Goal: Task Accomplishment & Management: Manage account settings

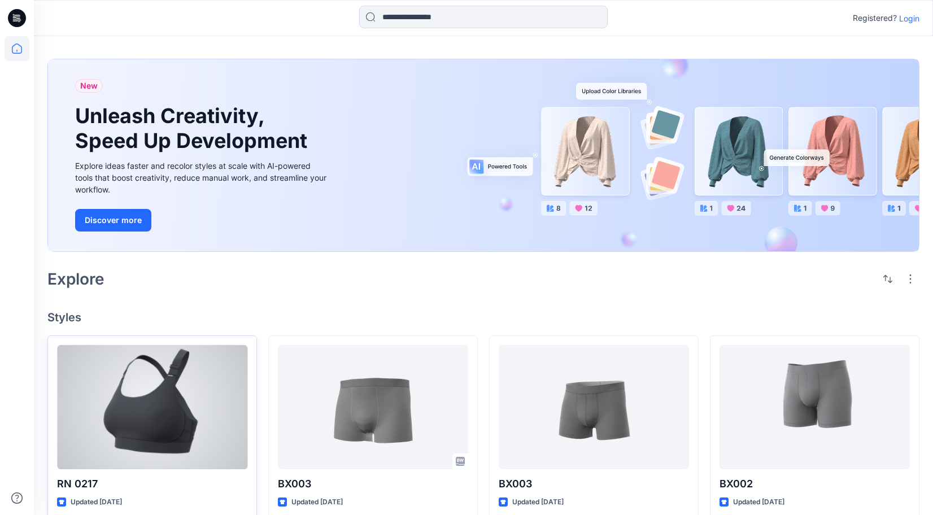
click at [144, 385] on div at bounding box center [152, 407] width 190 height 124
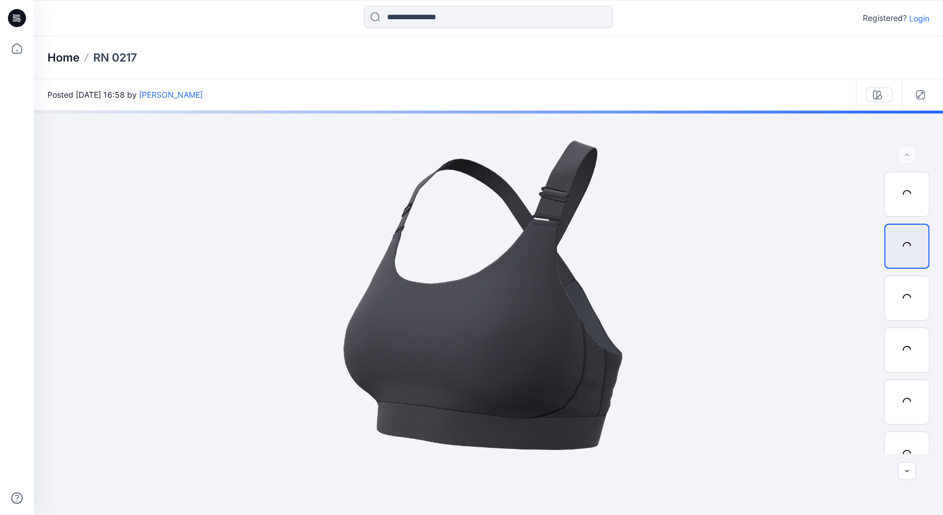
click at [68, 61] on p "Home" at bounding box center [63, 58] width 32 height 16
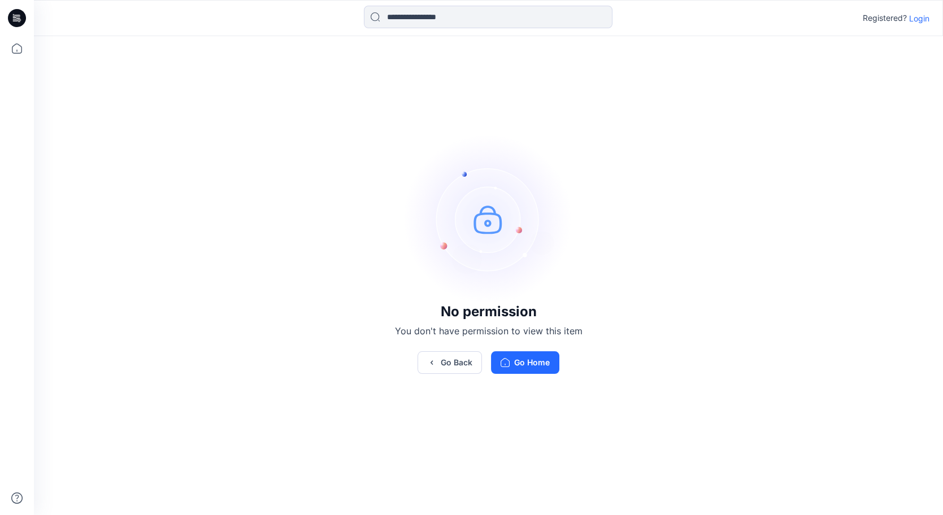
click at [914, 20] on p "Login" at bounding box center [919, 18] width 20 height 12
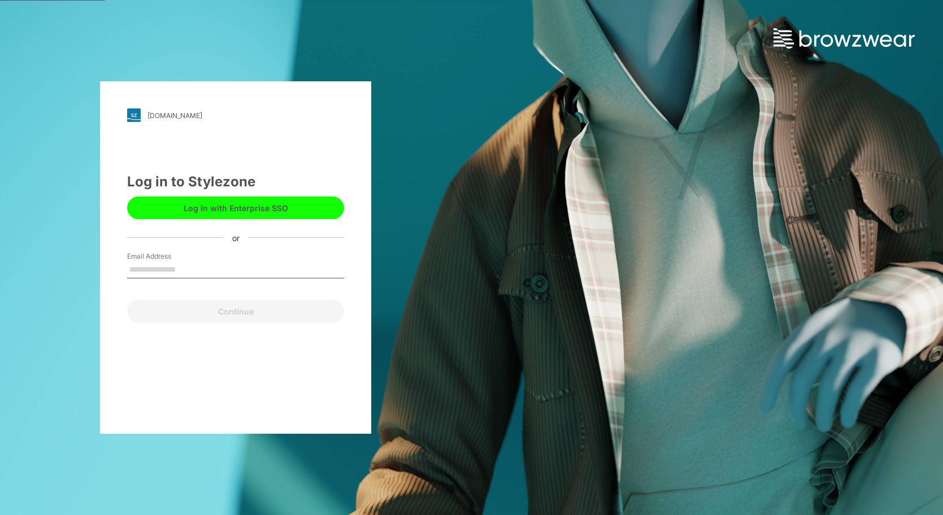
click at [246, 273] on input "Email Address" at bounding box center [235, 270] width 217 height 17
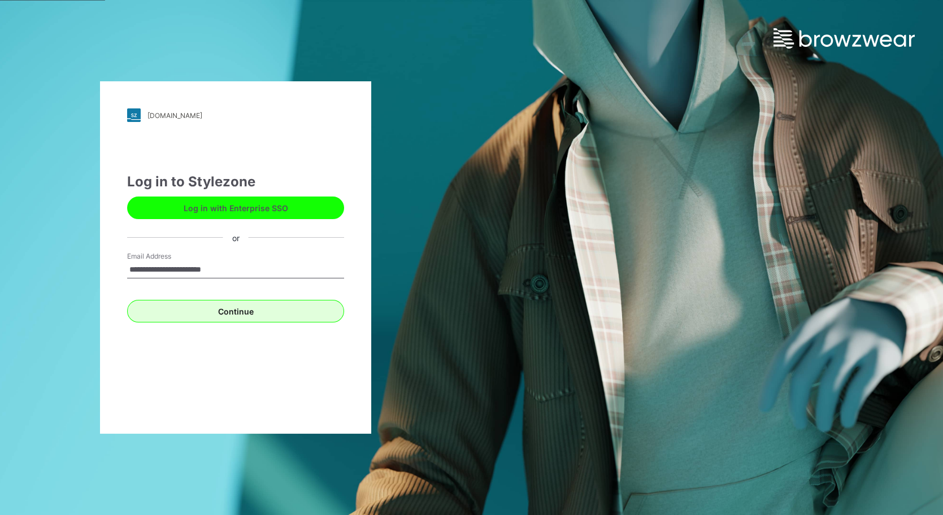
type input "**********"
click at [268, 312] on button "Continue" at bounding box center [235, 311] width 217 height 23
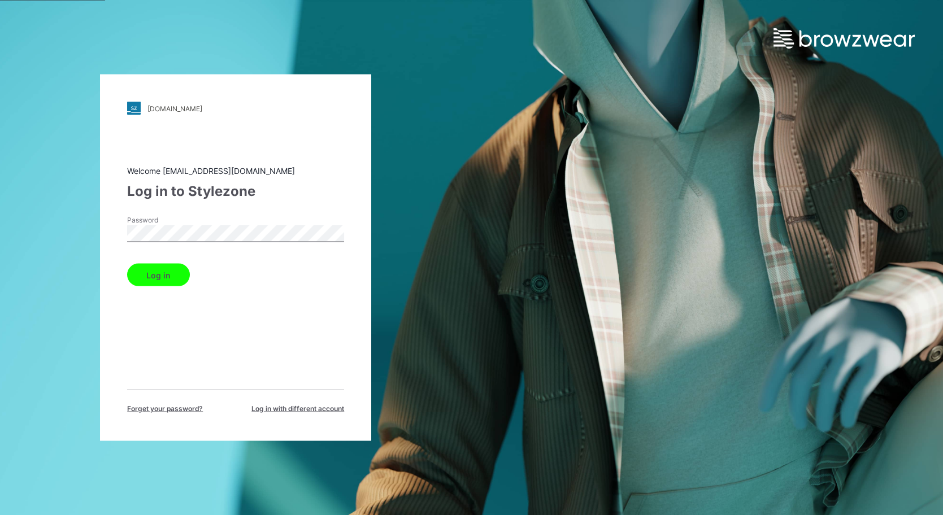
click at [161, 272] on button "Log in" at bounding box center [158, 275] width 63 height 23
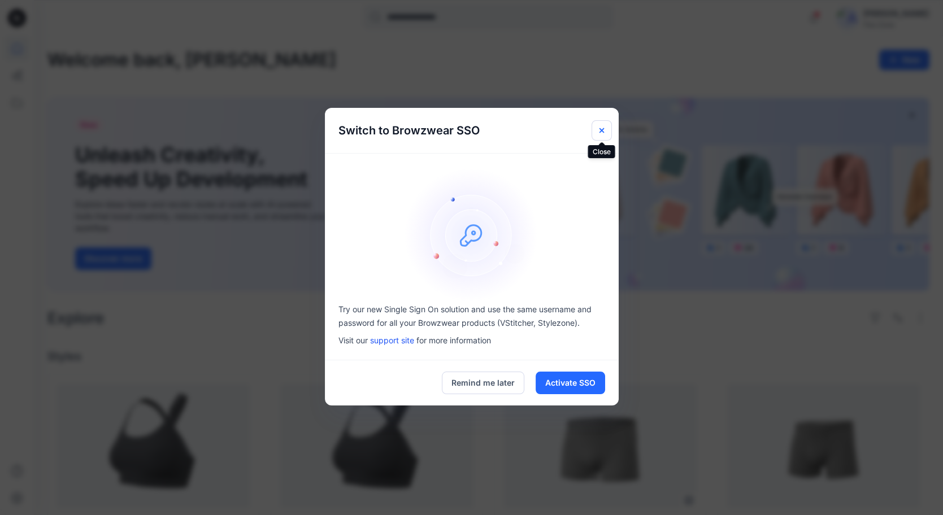
click at [603, 129] on icon "Close" at bounding box center [601, 130] width 9 height 9
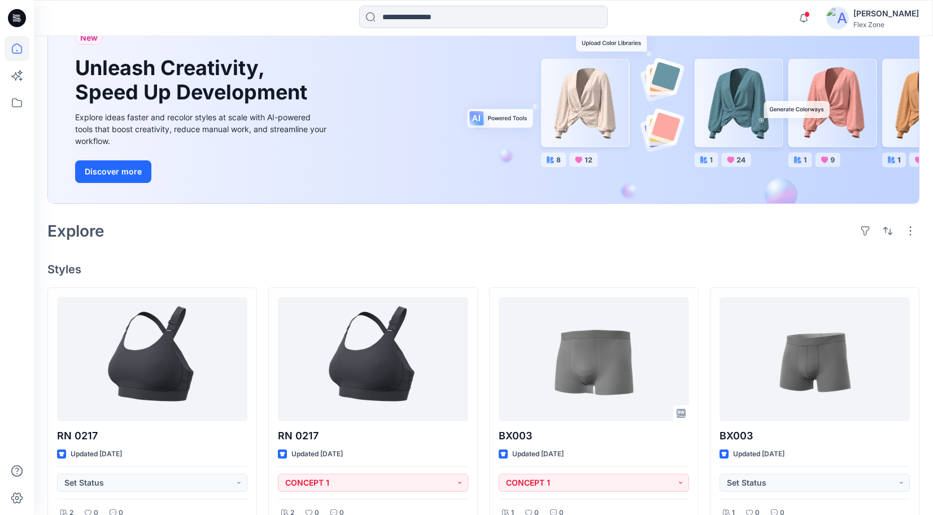
scroll to position [125, 0]
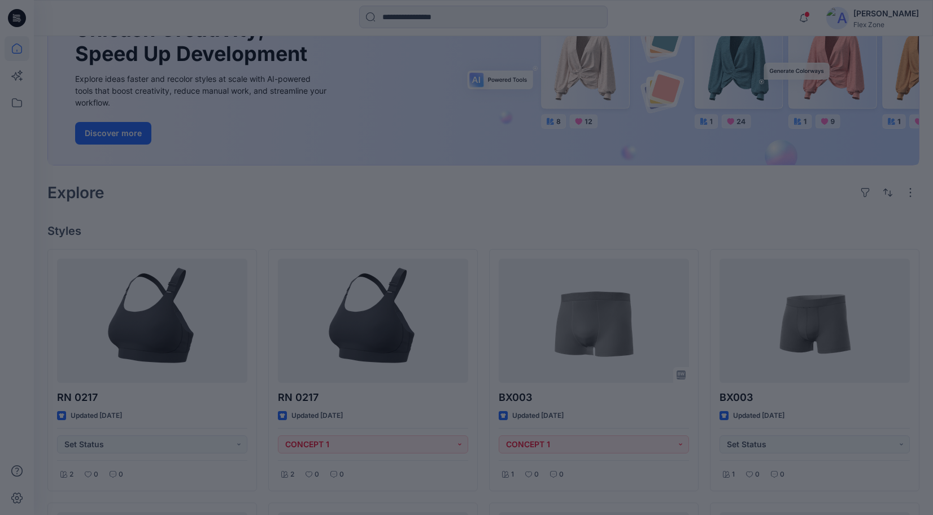
click at [390, 324] on div at bounding box center [466, 257] width 933 height 515
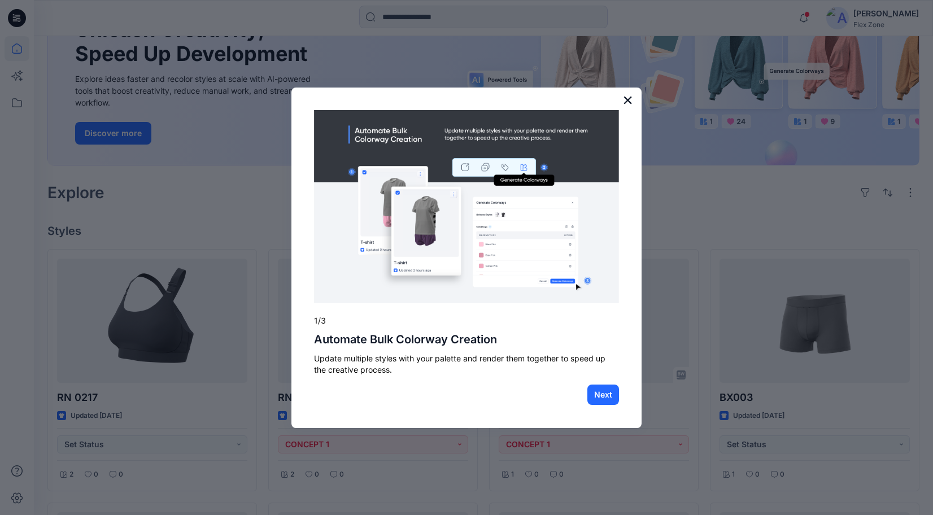
click at [626, 99] on button "×" at bounding box center [628, 100] width 11 height 18
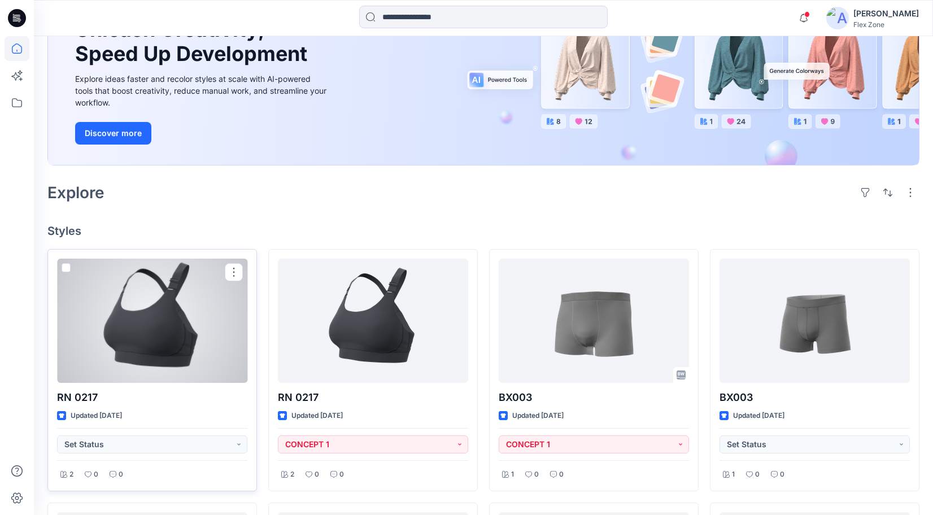
click at [165, 342] on div at bounding box center [152, 321] width 190 height 124
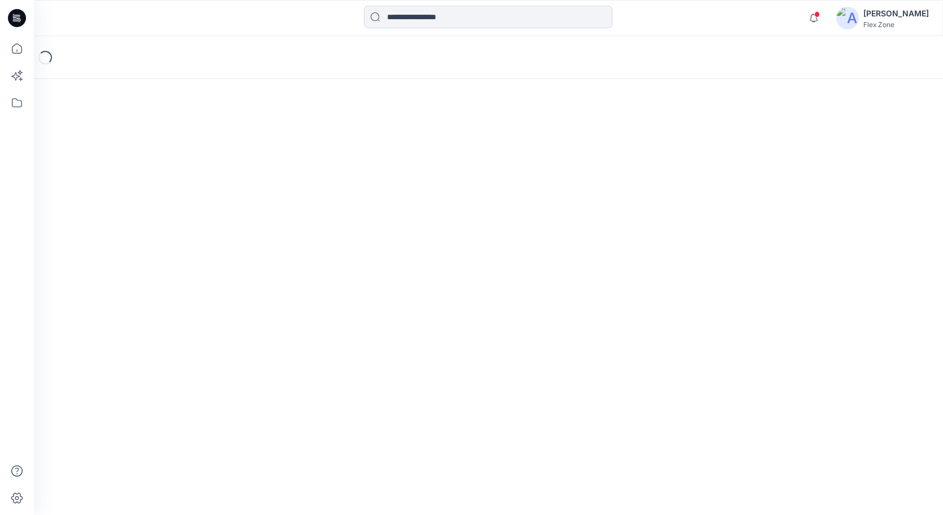
click at [165, 342] on div "Loading..." at bounding box center [488, 275] width 909 height 479
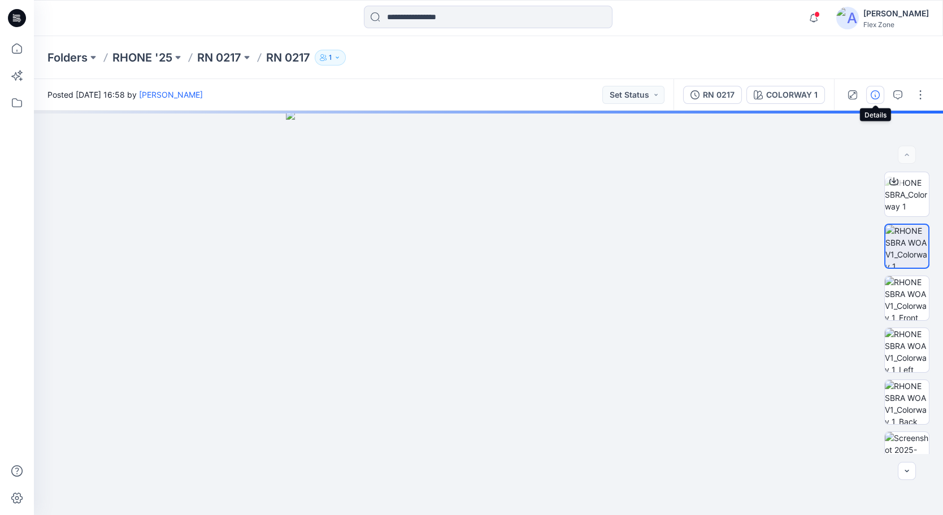
click at [874, 95] on icon "button" at bounding box center [875, 94] width 9 height 9
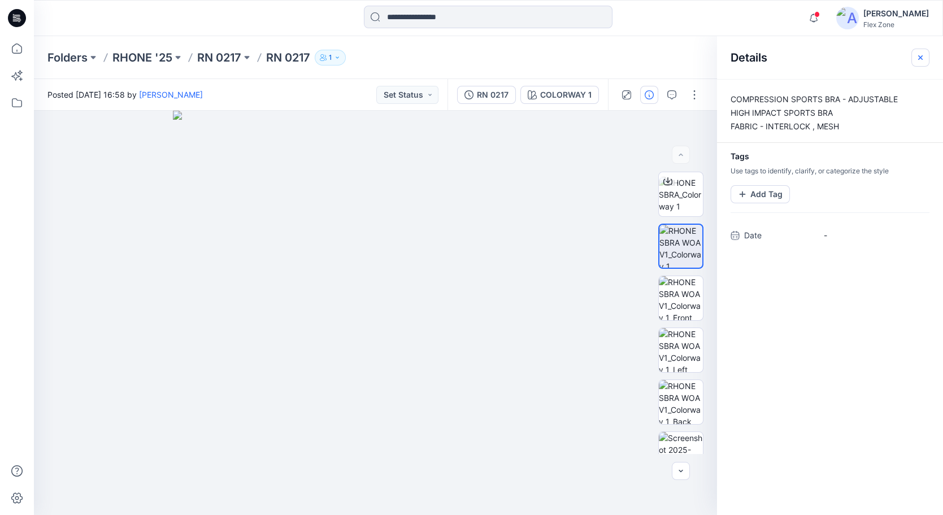
click at [924, 62] on icon "button" at bounding box center [920, 57] width 9 height 9
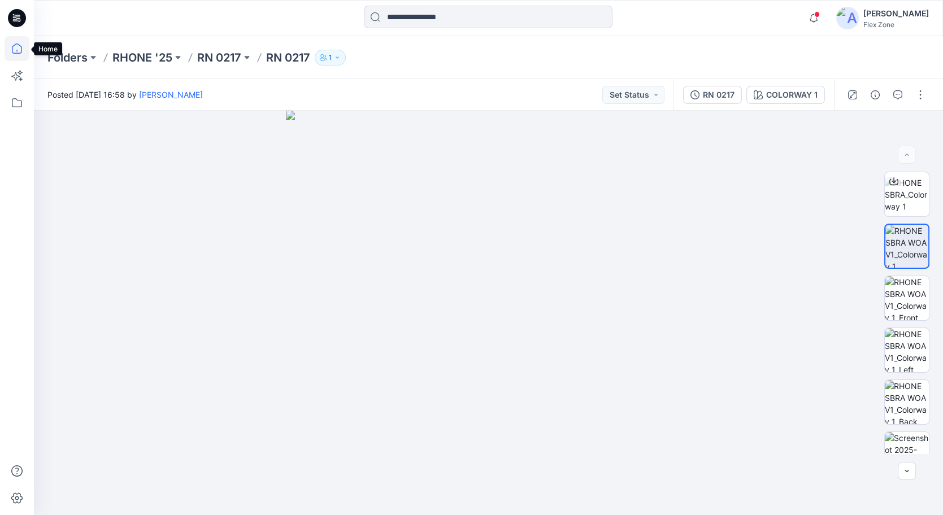
click at [18, 51] on icon at bounding box center [17, 48] width 25 height 25
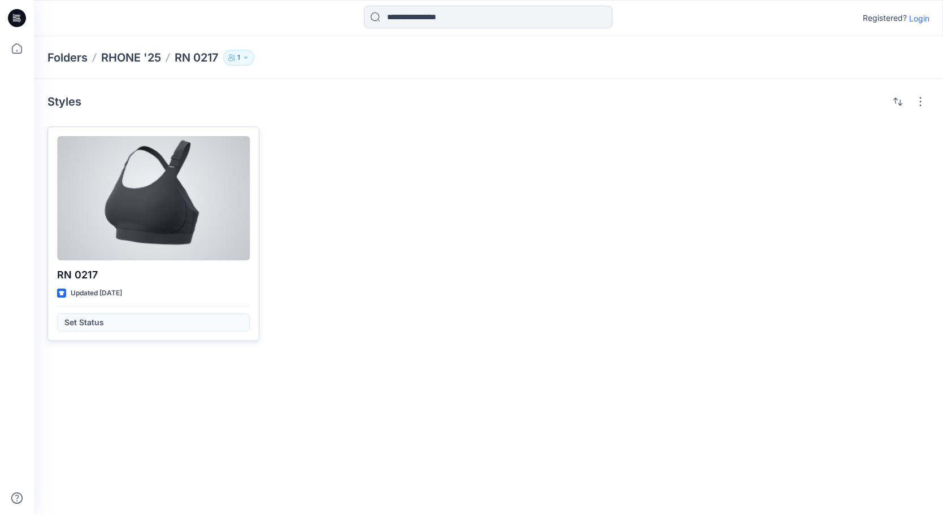
click at [188, 203] on div at bounding box center [153, 198] width 193 height 124
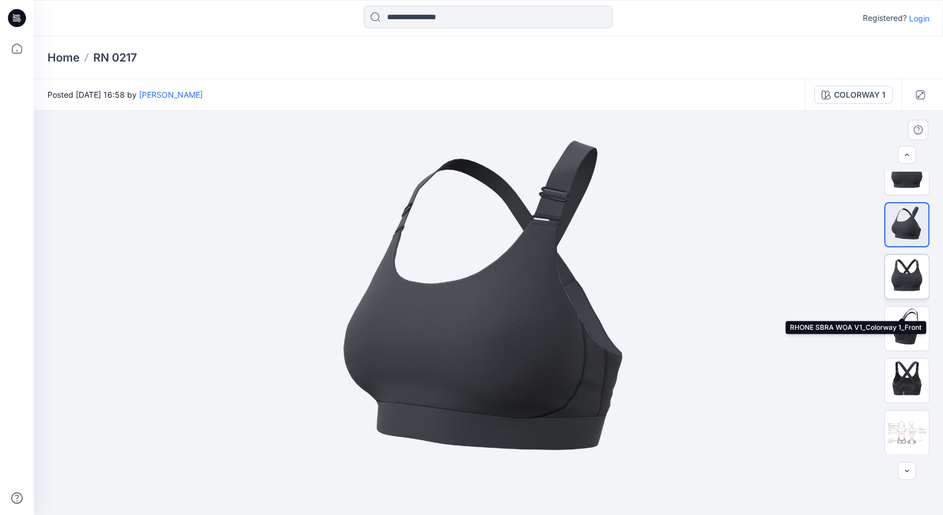
scroll to position [23, 0]
click at [924, 94] on icon "button" at bounding box center [920, 94] width 9 height 9
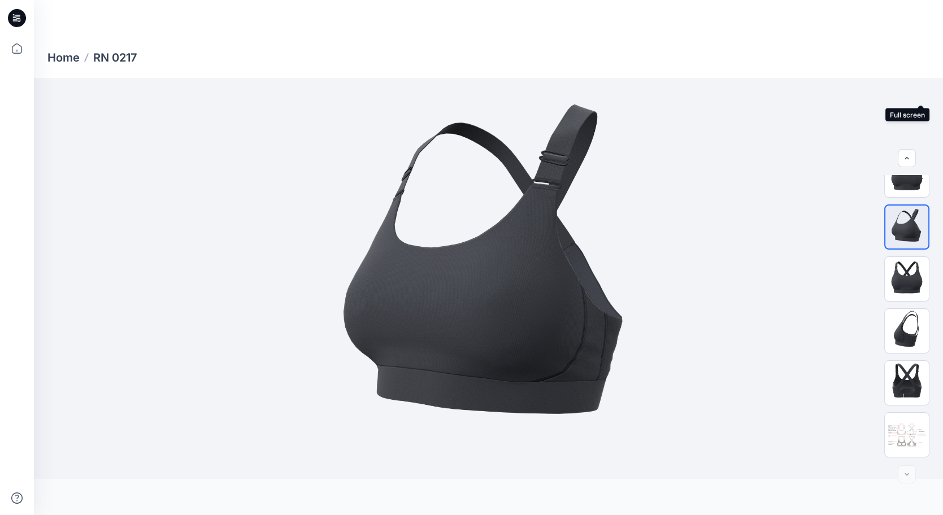
scroll to position [0, 0]
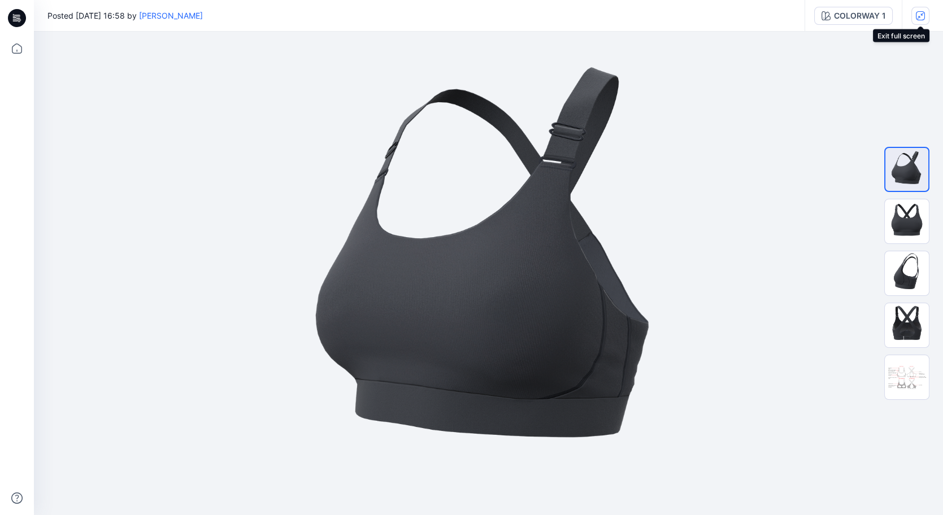
click at [921, 7] on button "button" at bounding box center [920, 16] width 18 height 18
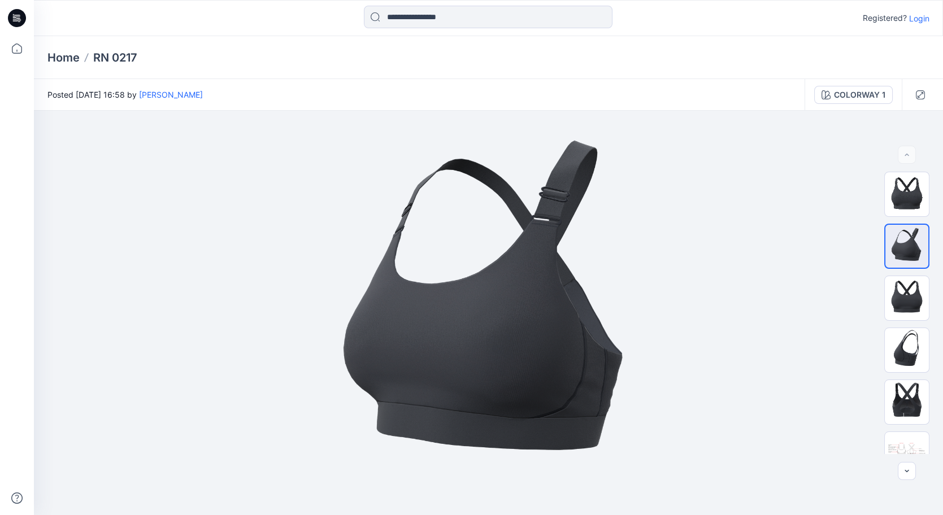
click at [923, 20] on p "Login" at bounding box center [919, 18] width 20 height 12
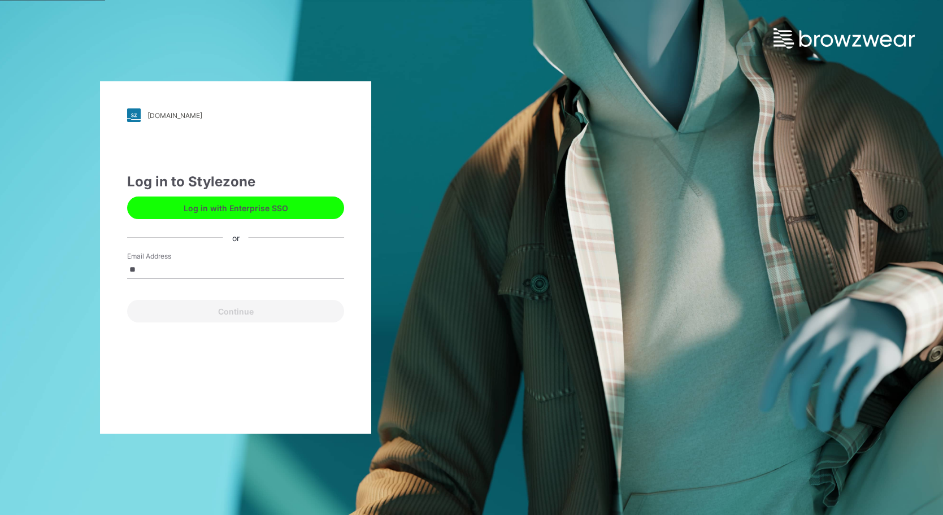
type input "*"
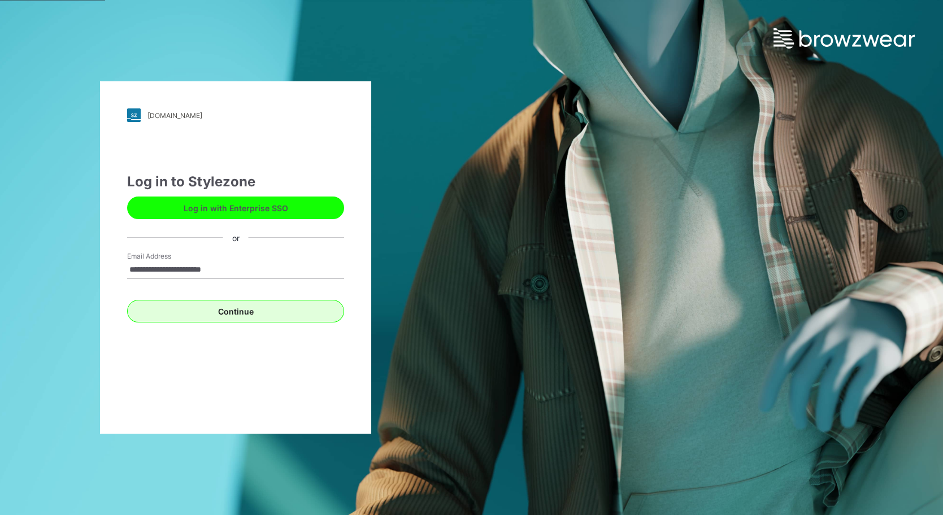
type input "**********"
click at [254, 317] on button "Continue" at bounding box center [235, 311] width 217 height 23
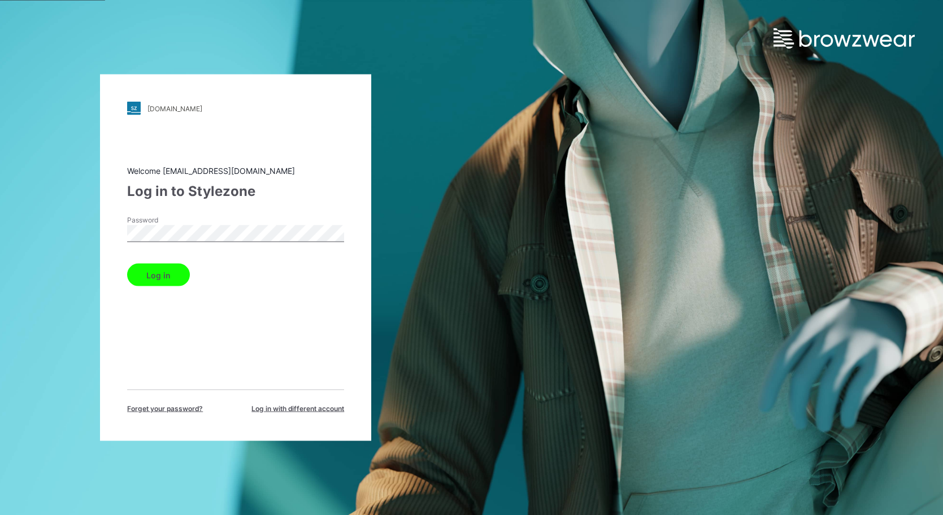
click at [166, 280] on button "Log in" at bounding box center [158, 275] width 63 height 23
